Goal: Find specific page/section

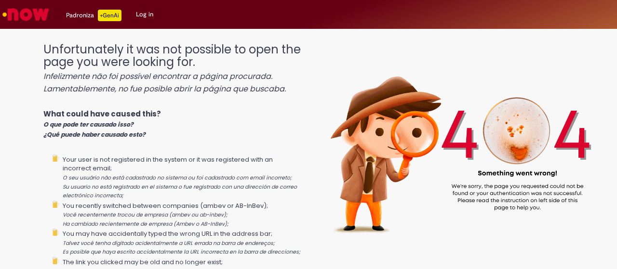
click at [10, 14] on img "Go to homepage" at bounding box center [26, 14] width 50 height 19
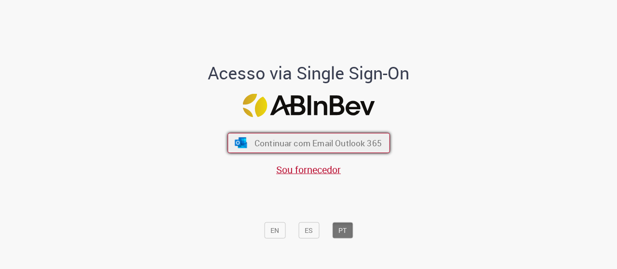
click at [304, 138] on span "Continuar com Email Outlook 365" at bounding box center [317, 142] width 127 height 11
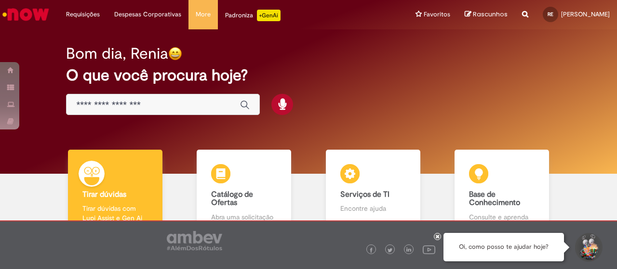
click at [173, 100] on input "Basta digitar aqui" at bounding box center [153, 105] width 154 height 11
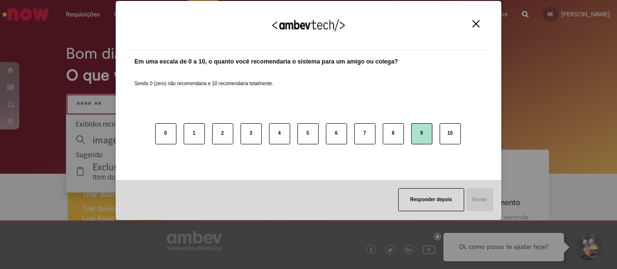
click at [416, 136] on button "9" at bounding box center [421, 133] width 21 height 21
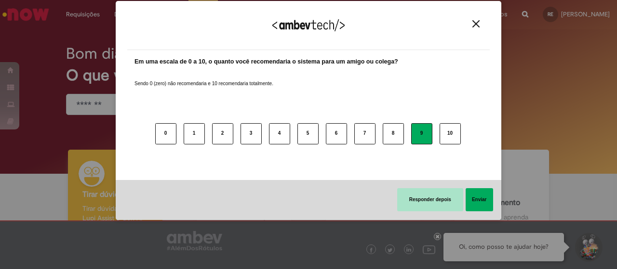
click at [450, 210] on button "Responder depois" at bounding box center [430, 199] width 66 height 23
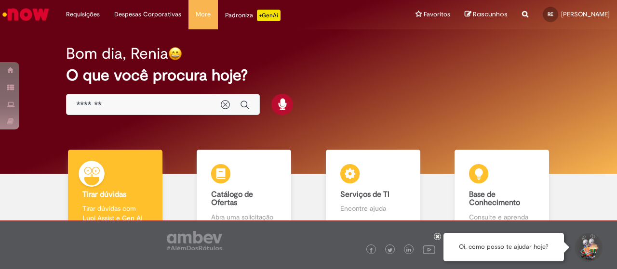
click at [176, 103] on input "*******" at bounding box center [143, 105] width 135 height 11
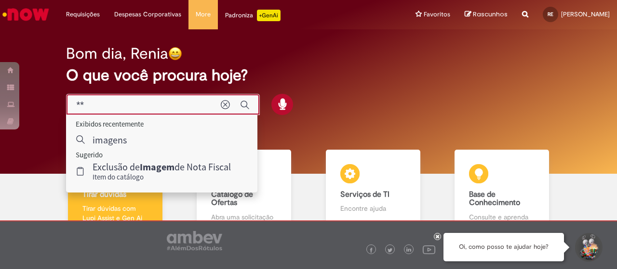
type input "*"
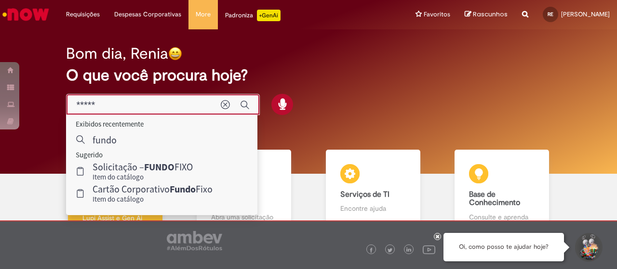
type input "*****"
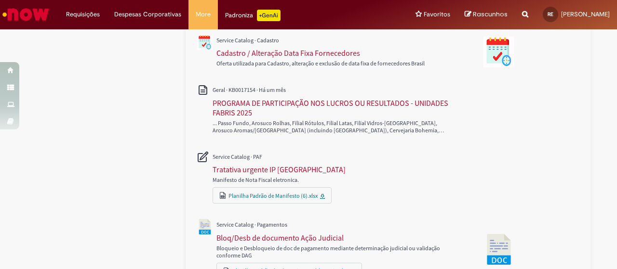
scroll to position [328, 0]
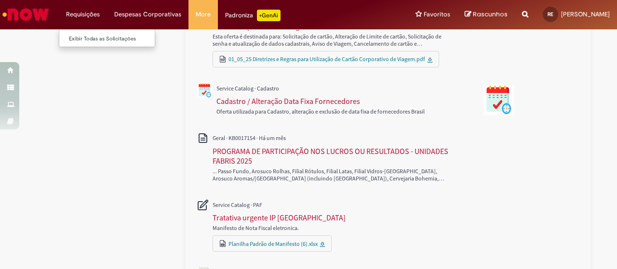
click at [77, 16] on li "Requisições Exibir Todas as Solicitações" at bounding box center [83, 14] width 48 height 29
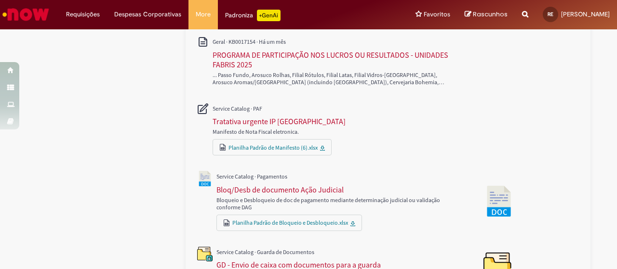
scroll to position [569, 0]
